Goal: Navigation & Orientation: Find specific page/section

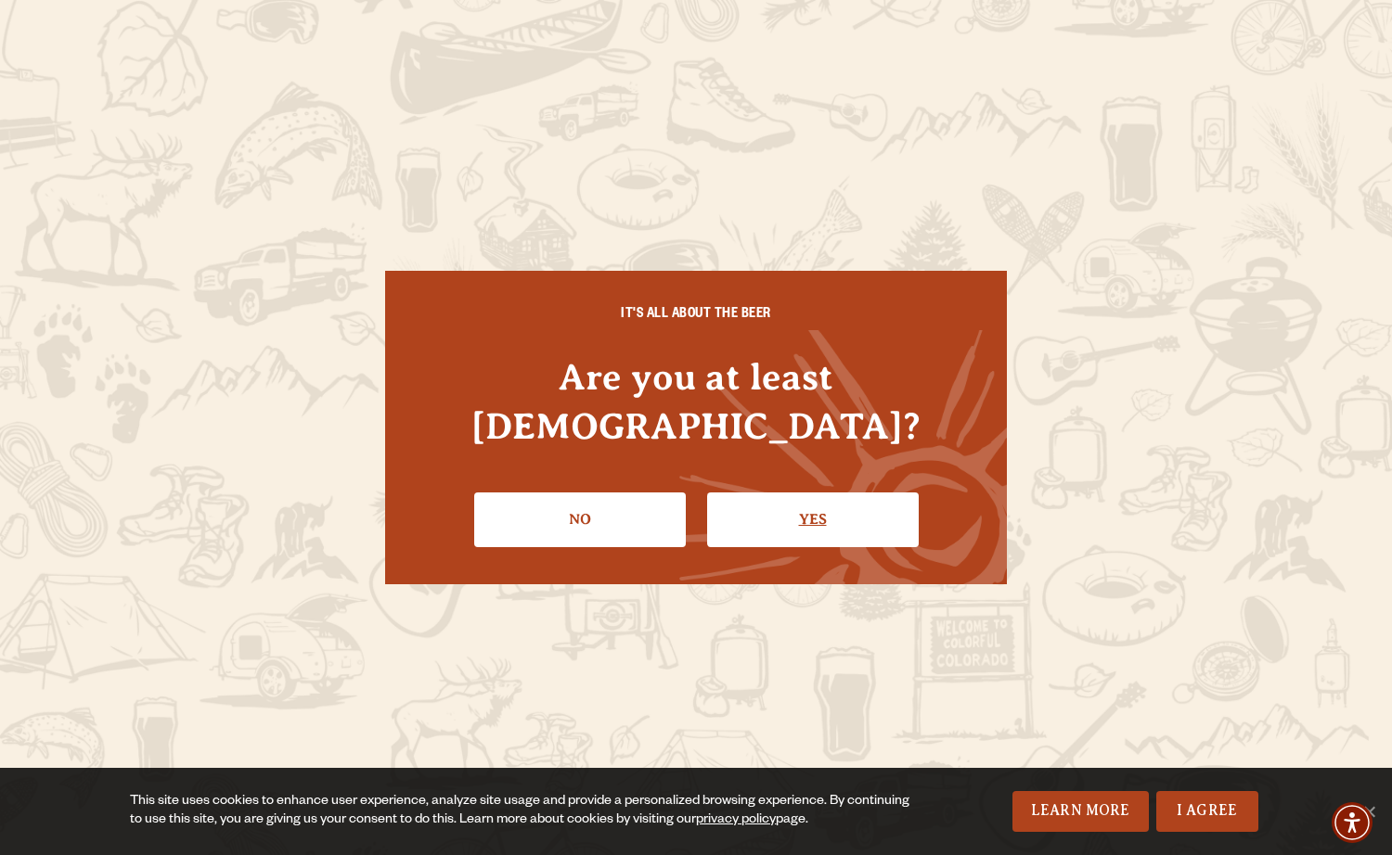
click at [811, 498] on link "Yes" at bounding box center [813, 520] width 212 height 54
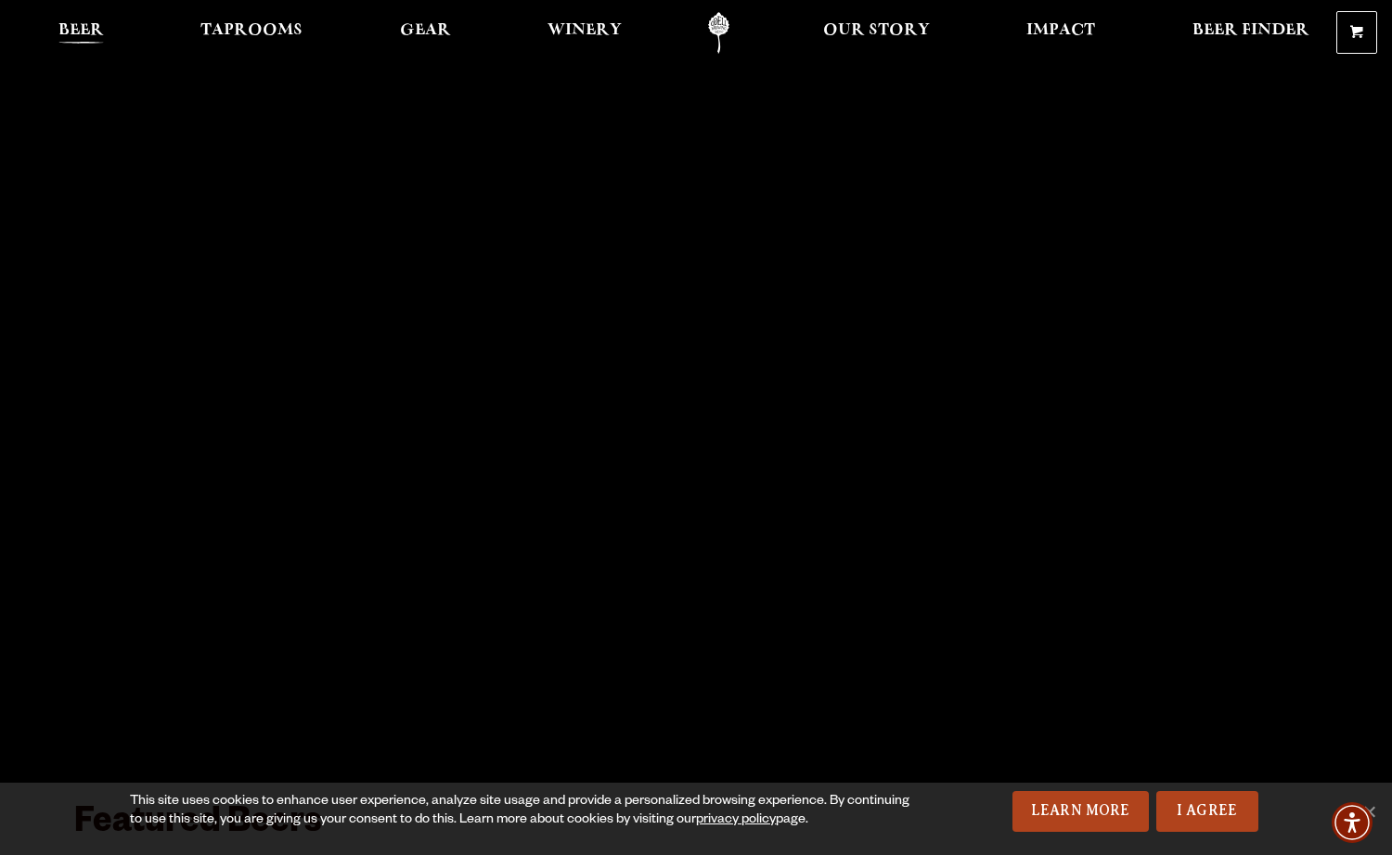
click at [79, 29] on span "Beer" at bounding box center [80, 30] width 45 height 15
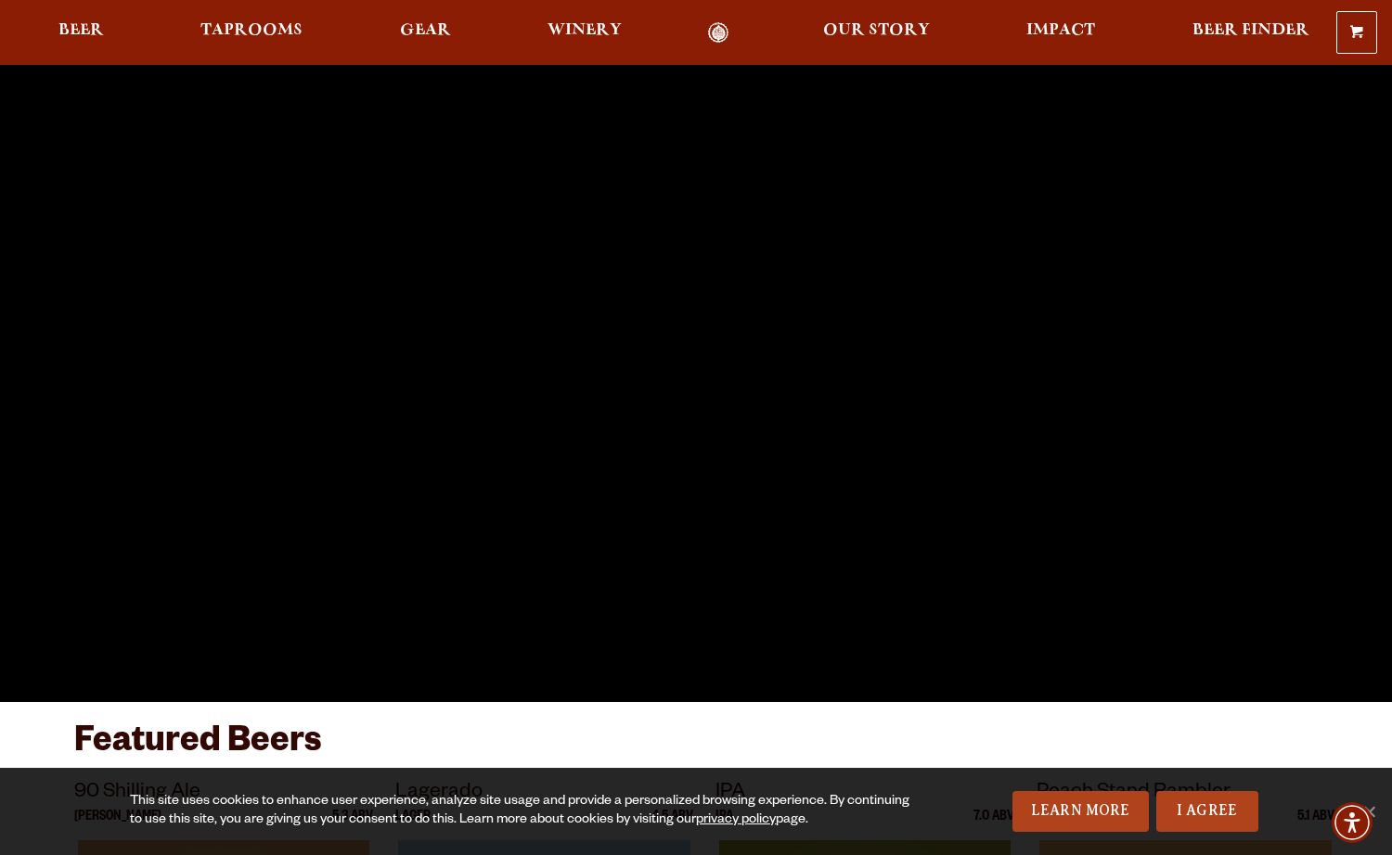
scroll to position [83, 0]
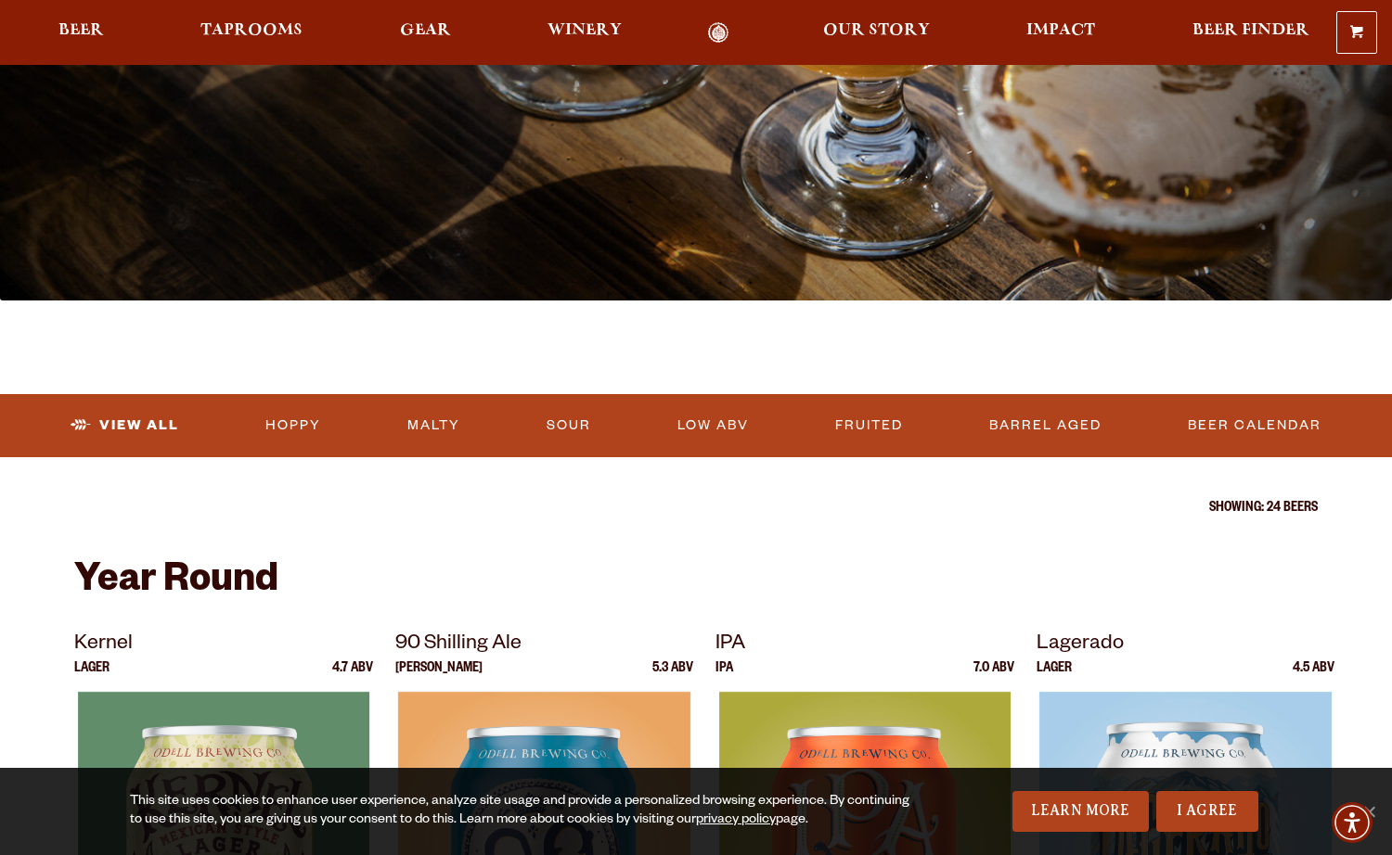
scroll to position [313, 0]
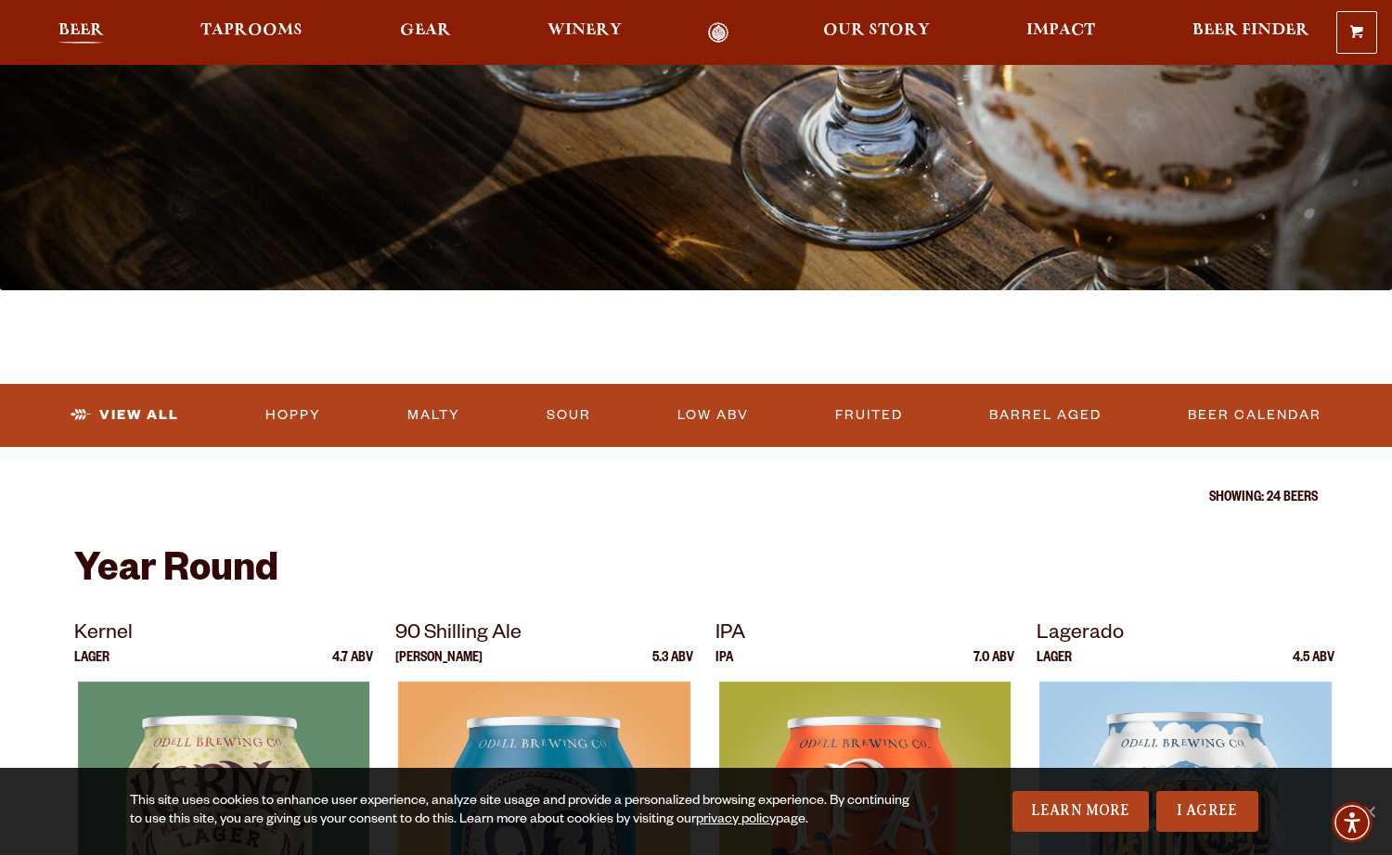
click at [84, 25] on span "Beer" at bounding box center [80, 30] width 45 height 15
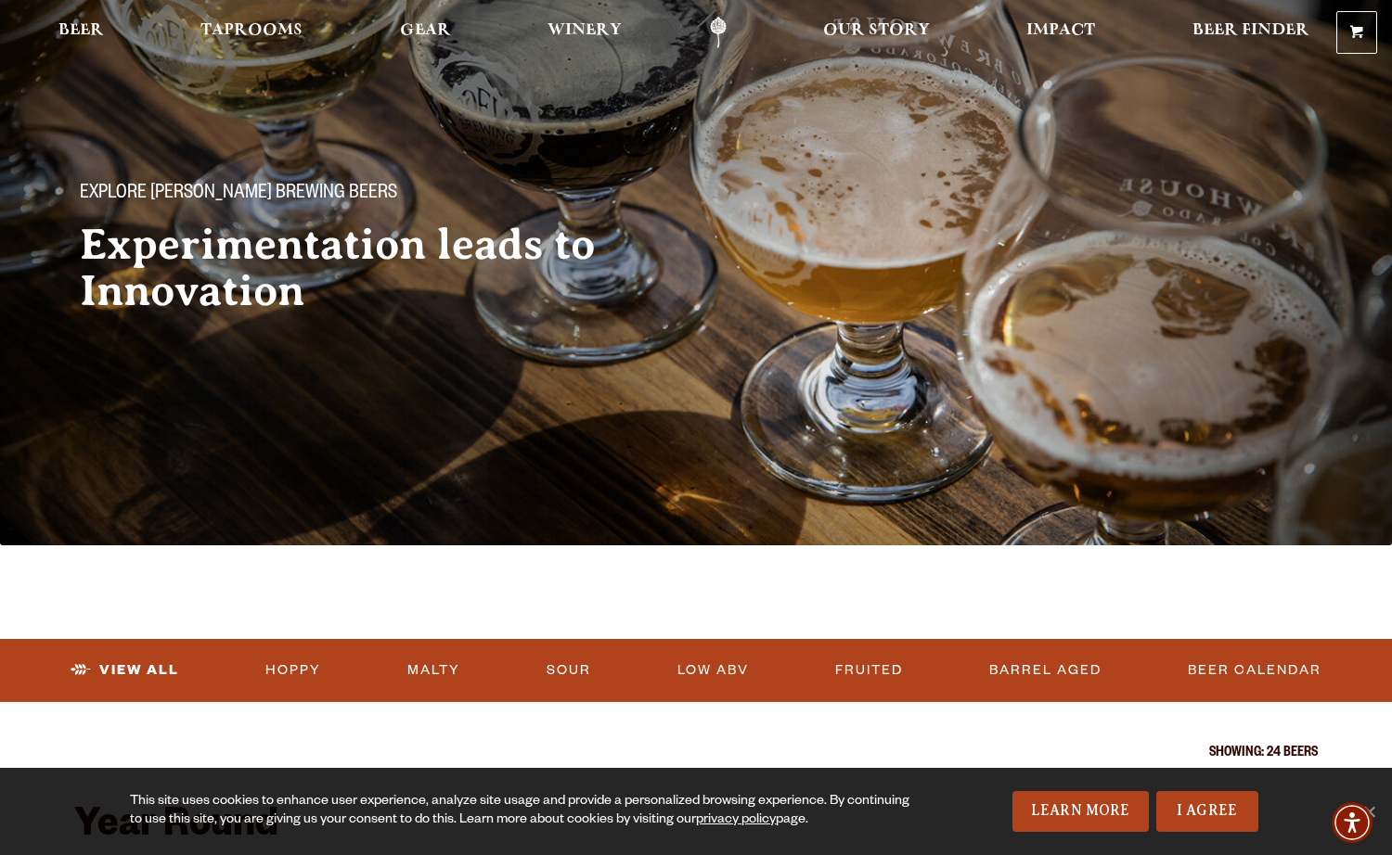
scroll to position [0, 0]
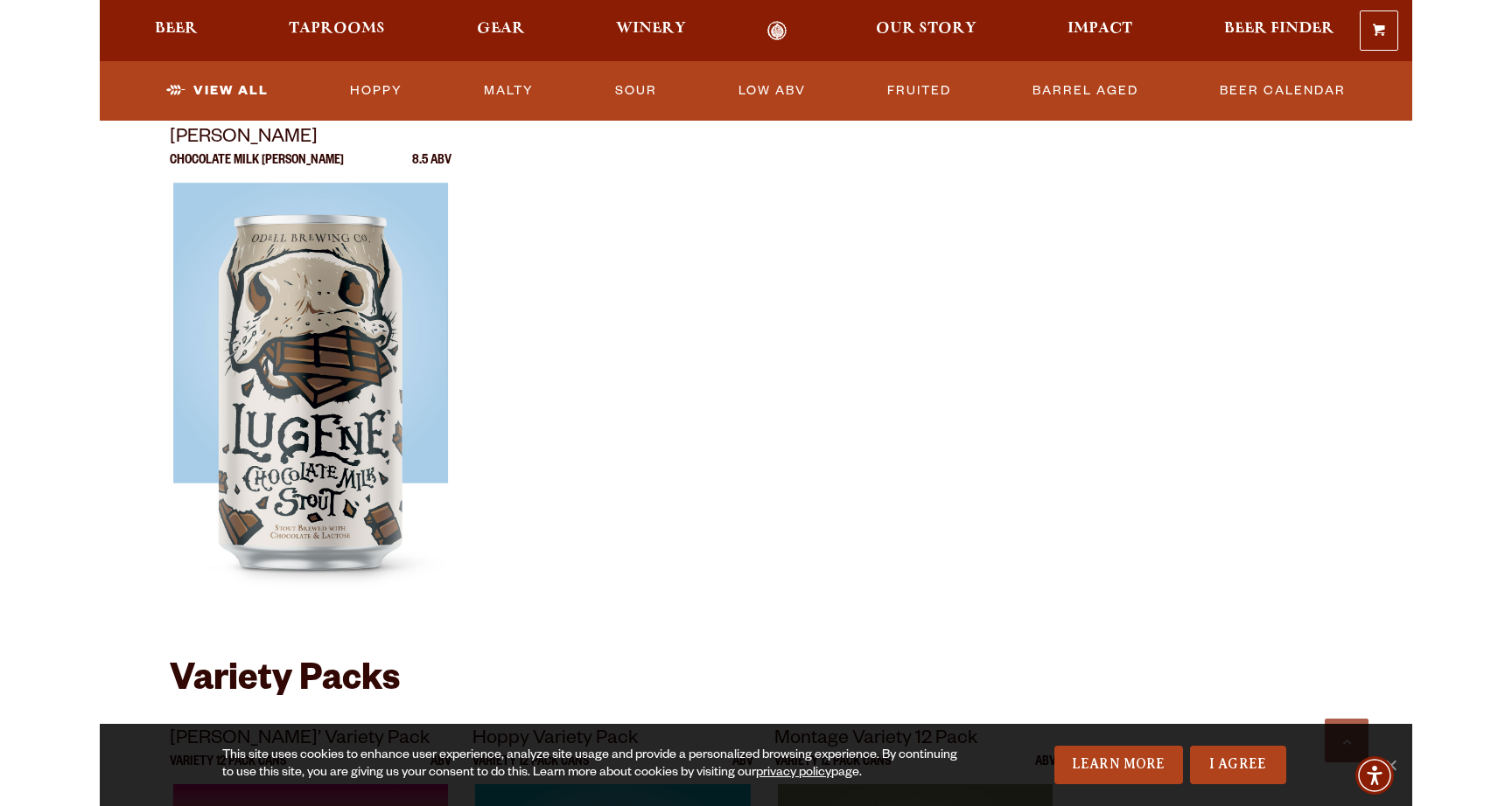
scroll to position [3041, 0]
